Goal: Browse casually

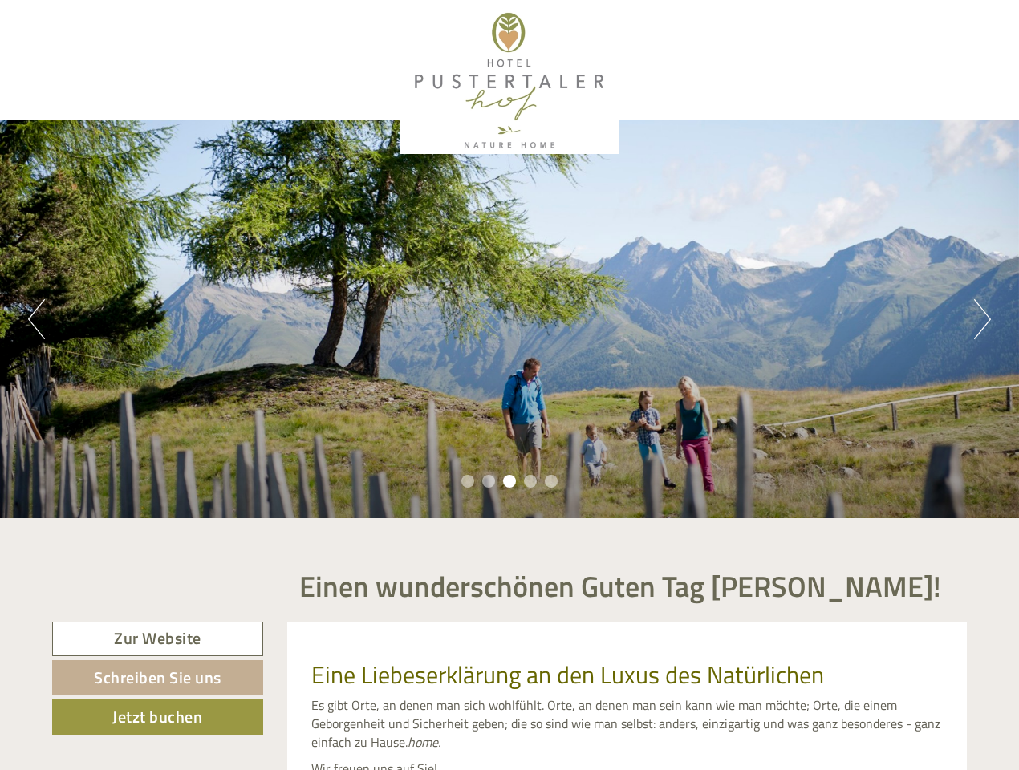
click at [509, 385] on div "Previous Next 1 2 3 4 5" at bounding box center [509, 319] width 1019 height 398
click at [36, 319] on button "Previous" at bounding box center [36, 319] width 17 height 40
click at [509, 319] on div "Previous Next 1 2 3 4 5" at bounding box center [509, 319] width 1019 height 398
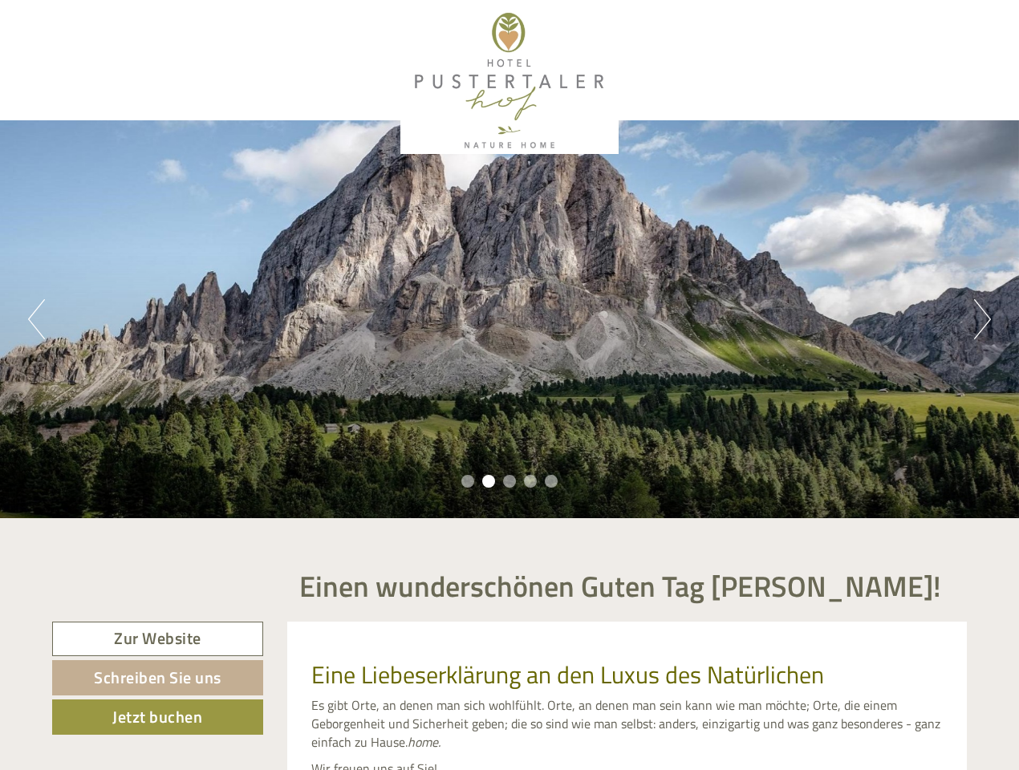
click at [982, 319] on button "Next" at bounding box center [982, 319] width 17 height 40
click at [468, 481] on li "1" at bounding box center [467, 481] width 13 height 13
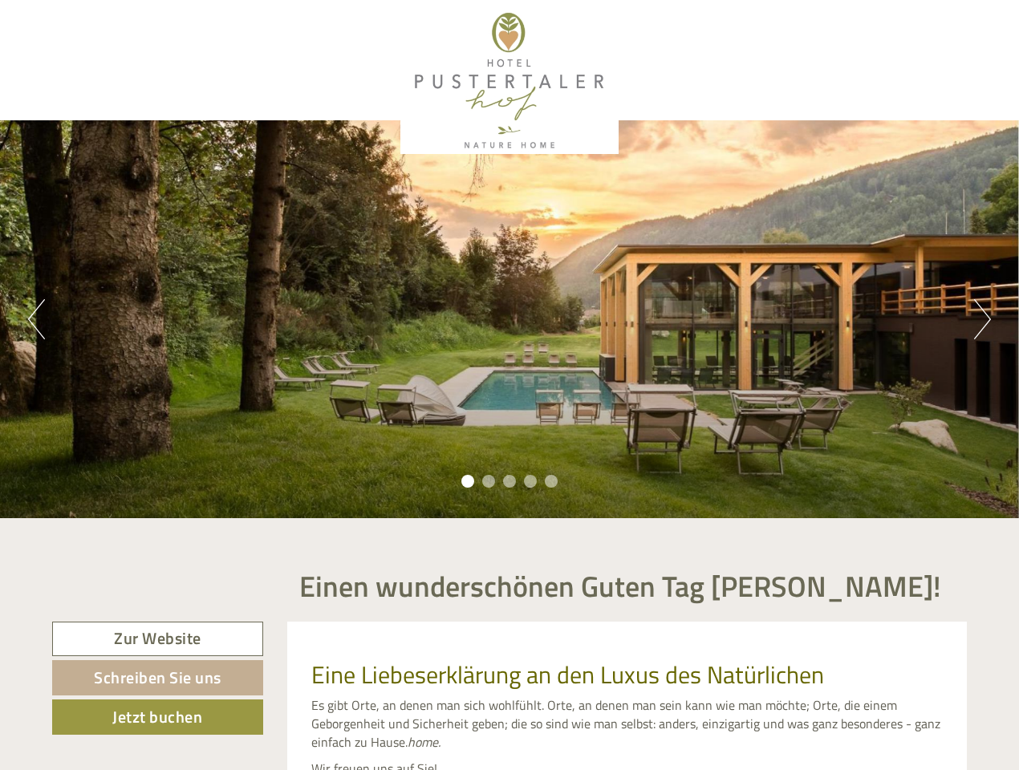
click at [488, 481] on li "2" at bounding box center [488, 481] width 13 height 13
click at [509, 481] on li "3" at bounding box center [509, 481] width 13 height 13
click at [530, 481] on li "4" at bounding box center [530, 481] width 13 height 13
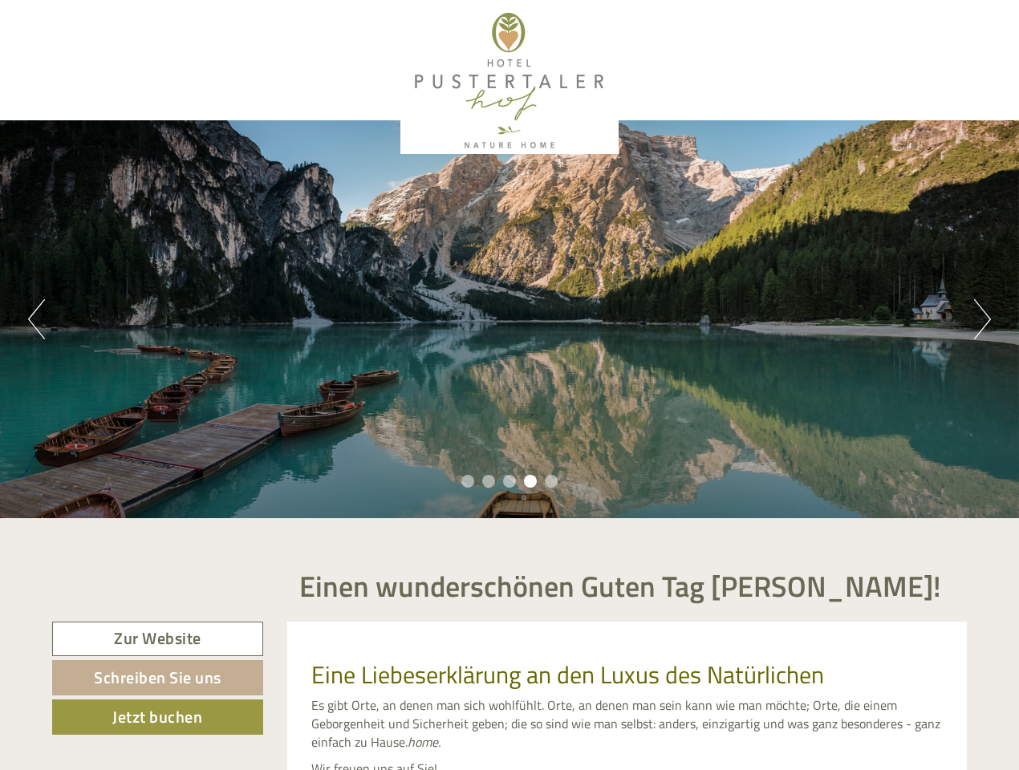
click at [551, 481] on li "5" at bounding box center [551, 481] width 13 height 13
